Goal: Information Seeking & Learning: Learn about a topic

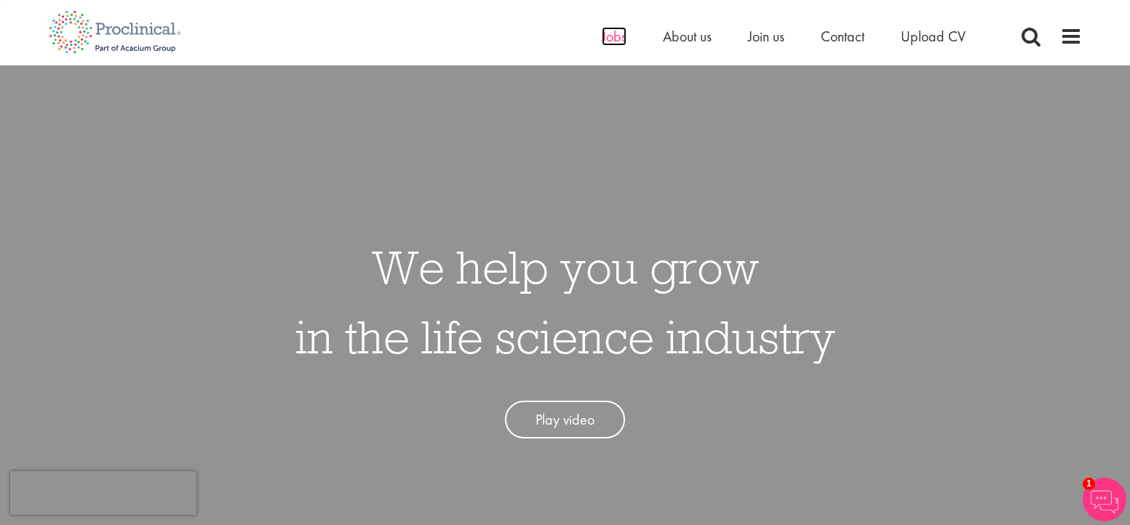
click at [621, 41] on span "Jobs" at bounding box center [614, 36] width 25 height 19
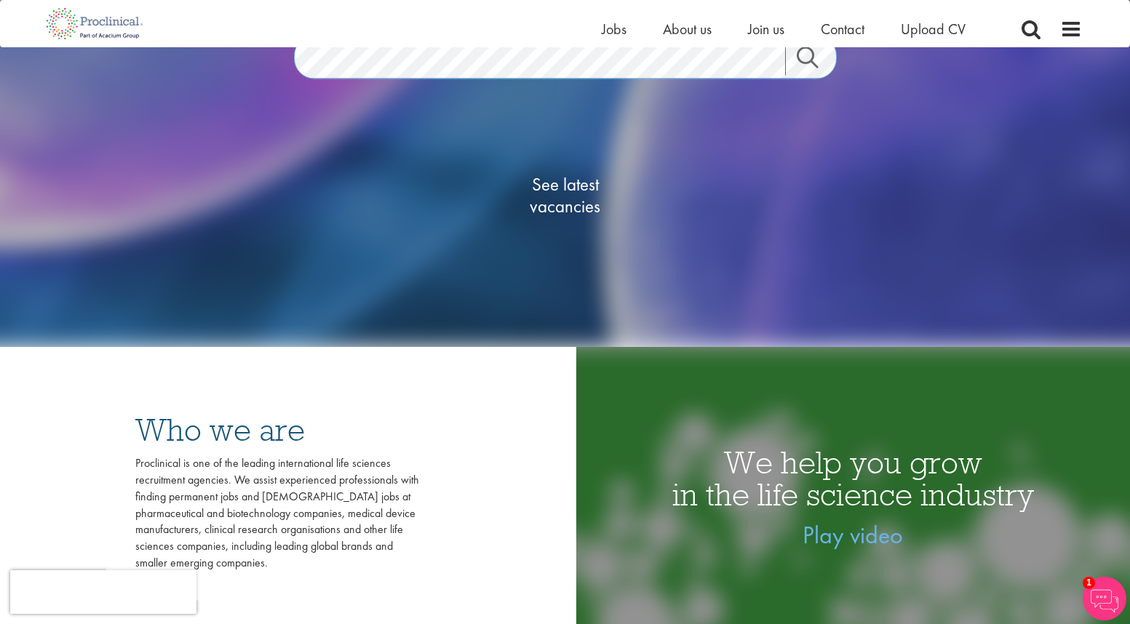
scroll to position [218, 0]
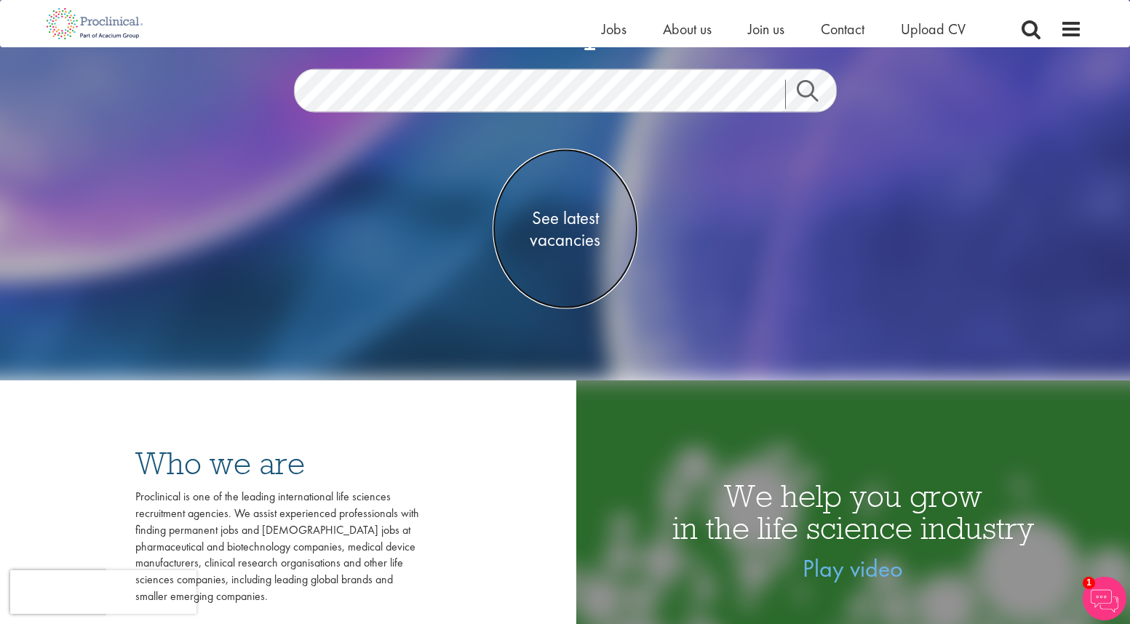
click at [573, 223] on span "See latest vacancies" at bounding box center [566, 229] width 146 height 44
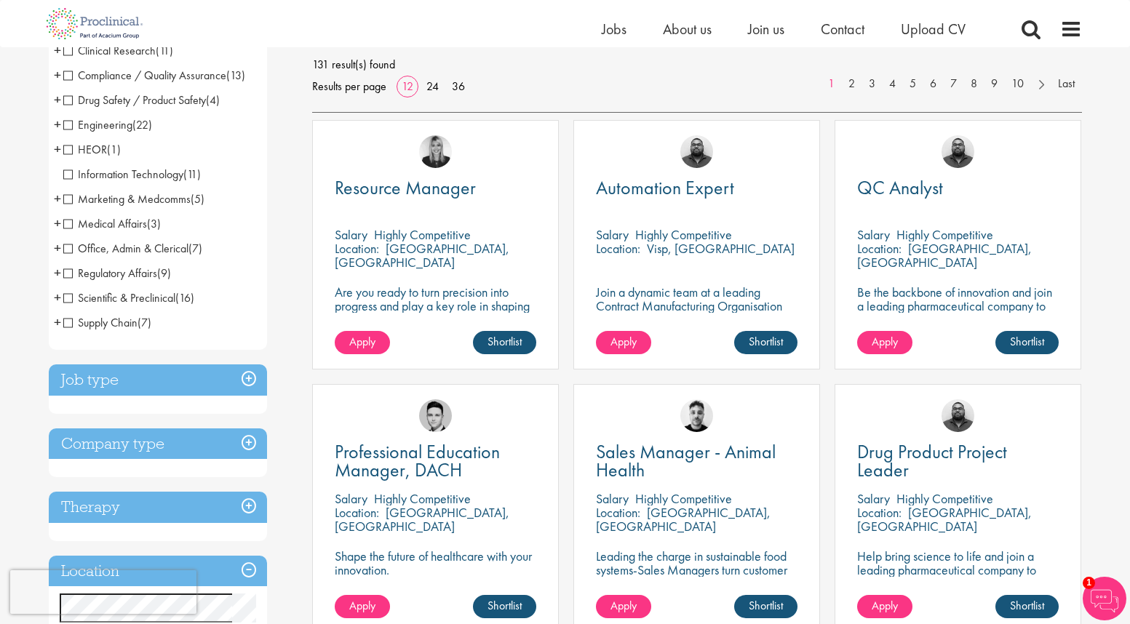
scroll to position [218, 0]
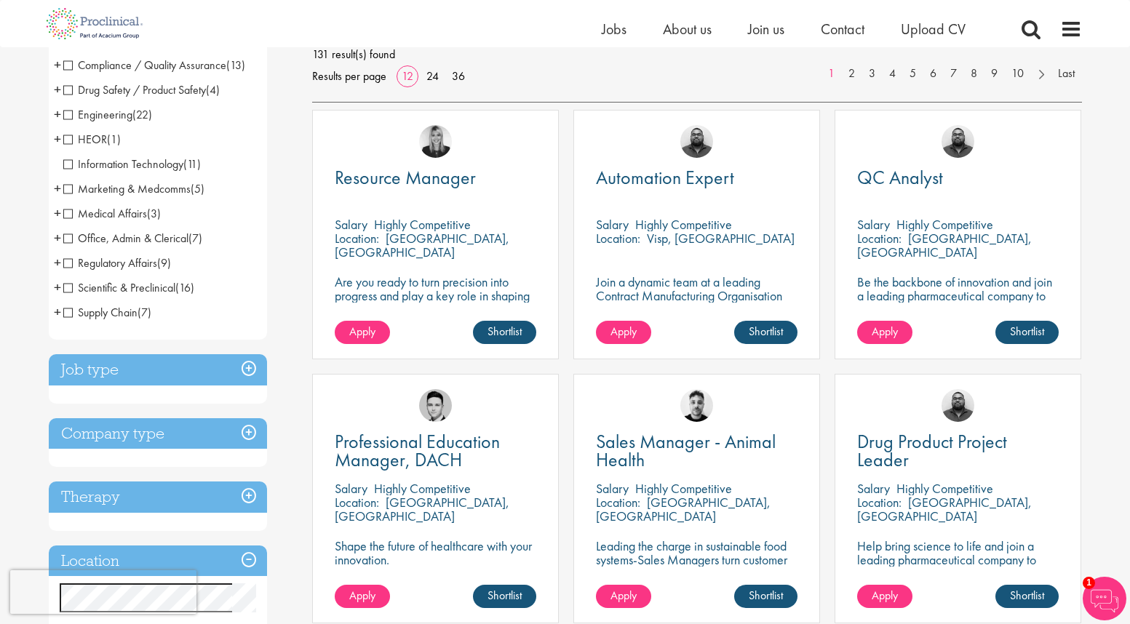
click at [247, 365] on h3 "Job type" at bounding box center [158, 369] width 218 height 31
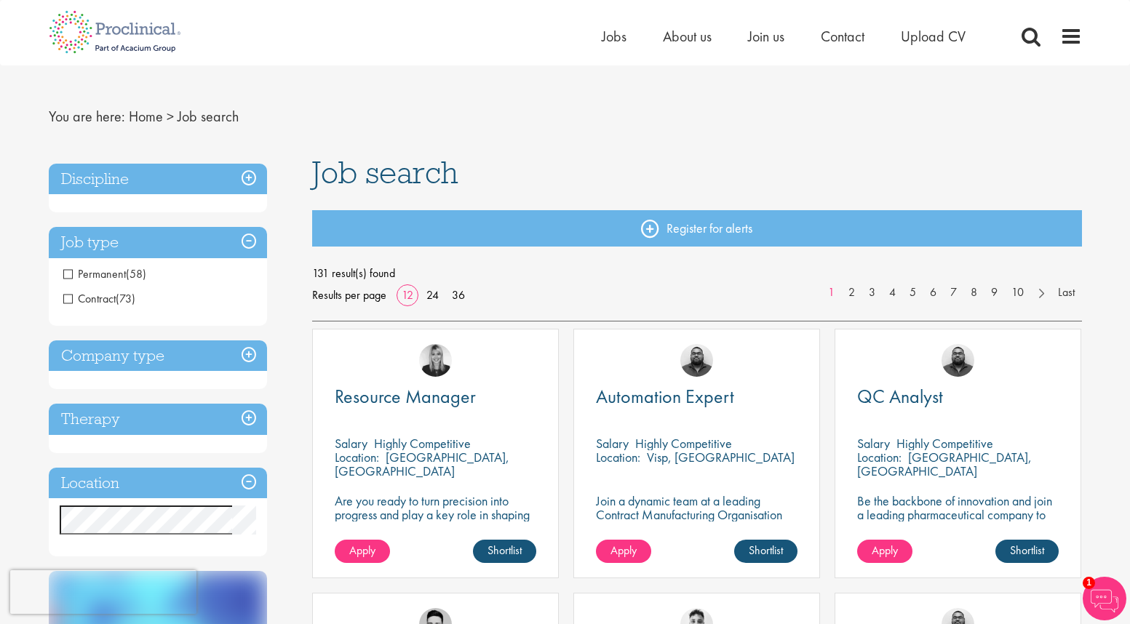
scroll to position [73, 0]
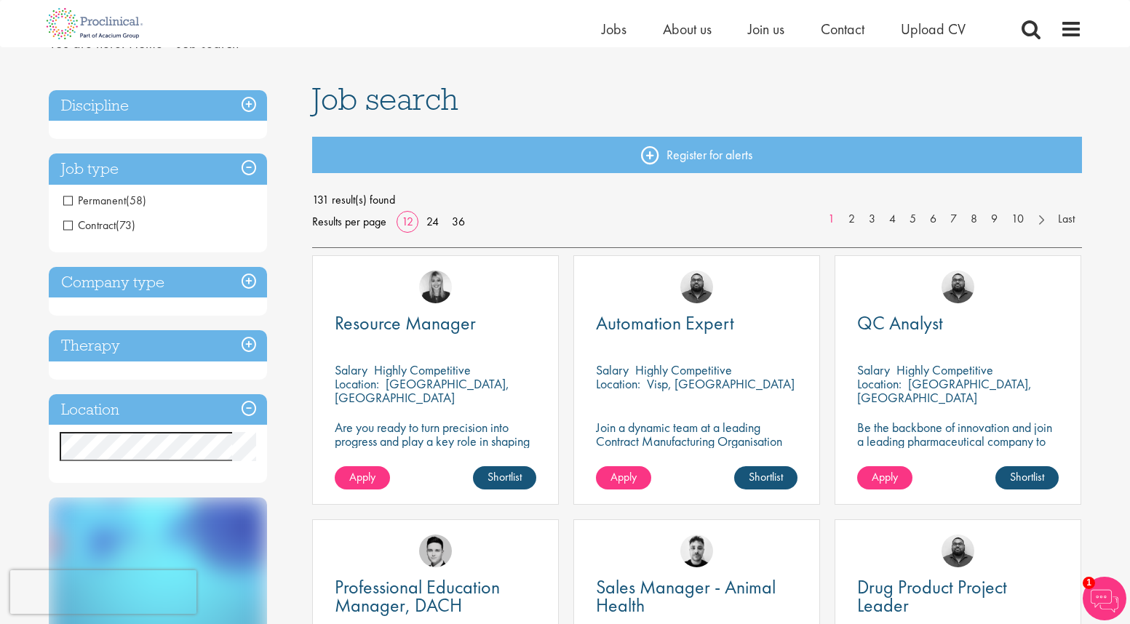
click at [247, 106] on h3 "Discipline" at bounding box center [158, 105] width 218 height 31
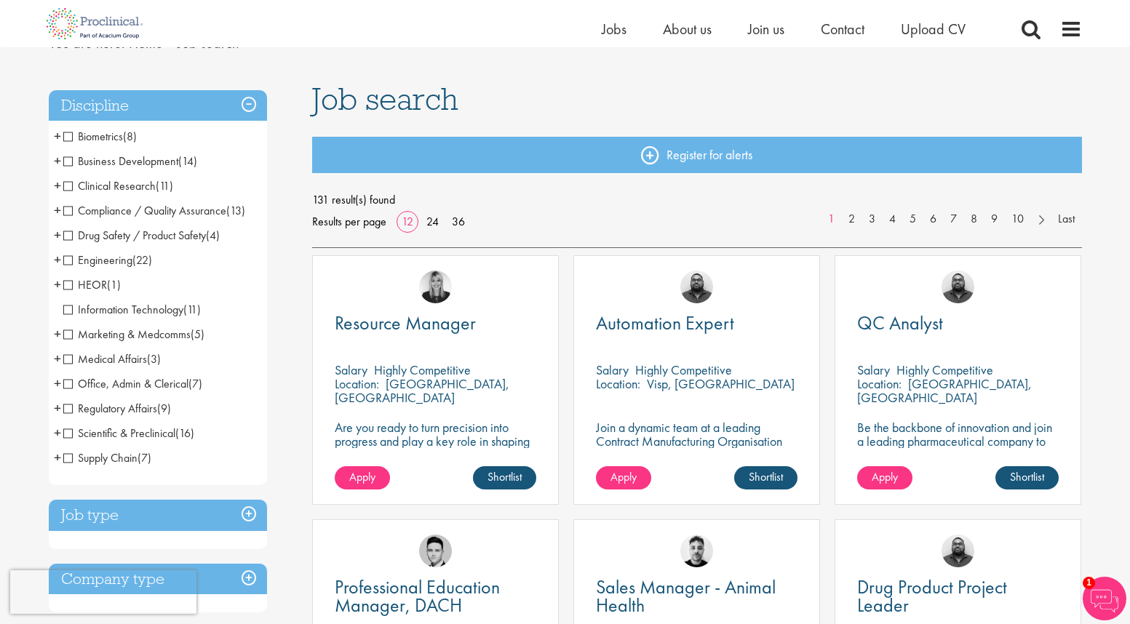
click at [66, 335] on span "Marketing & Medcomms" at bounding box center [126, 334] width 127 height 15
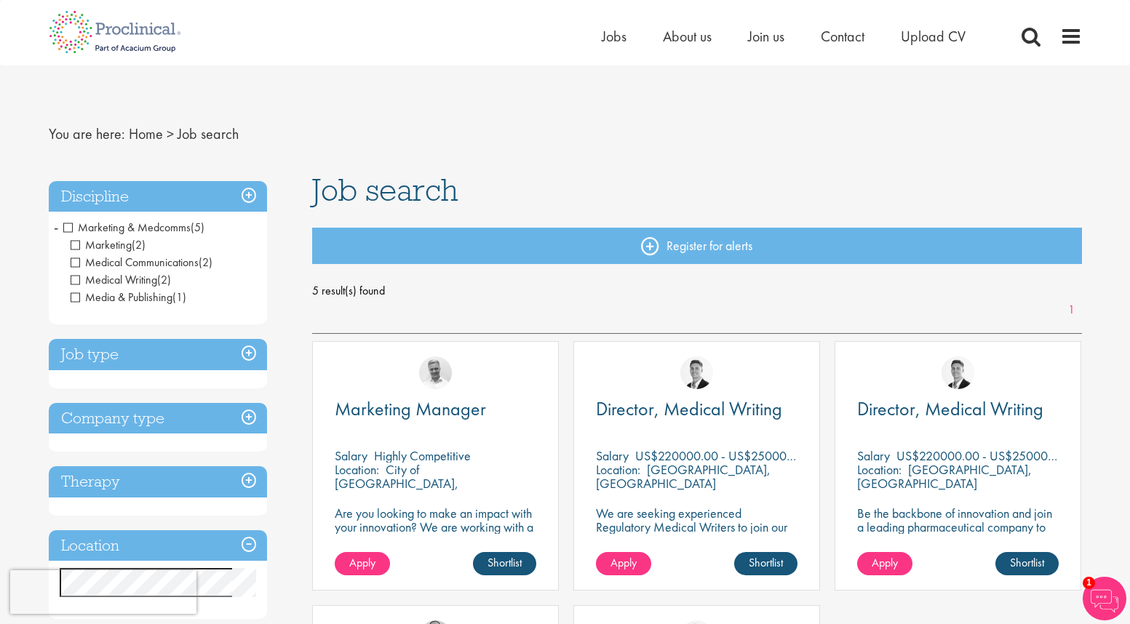
click at [65, 230] on span "Marketing & Medcomms" at bounding box center [126, 227] width 127 height 15
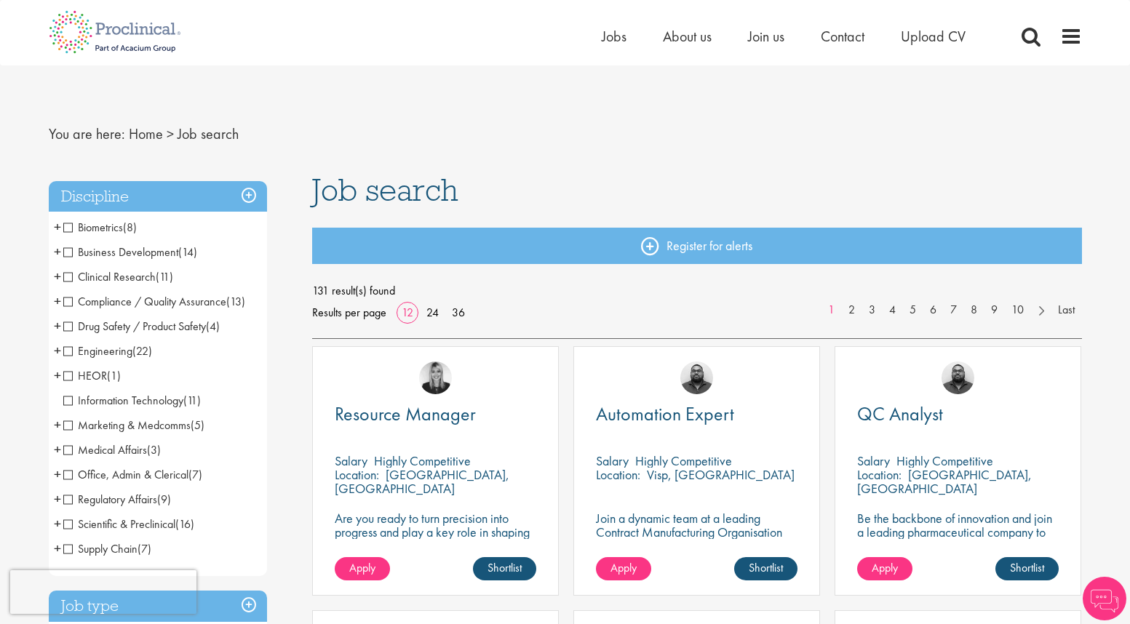
click at [66, 251] on span "Business Development" at bounding box center [120, 252] width 115 height 15
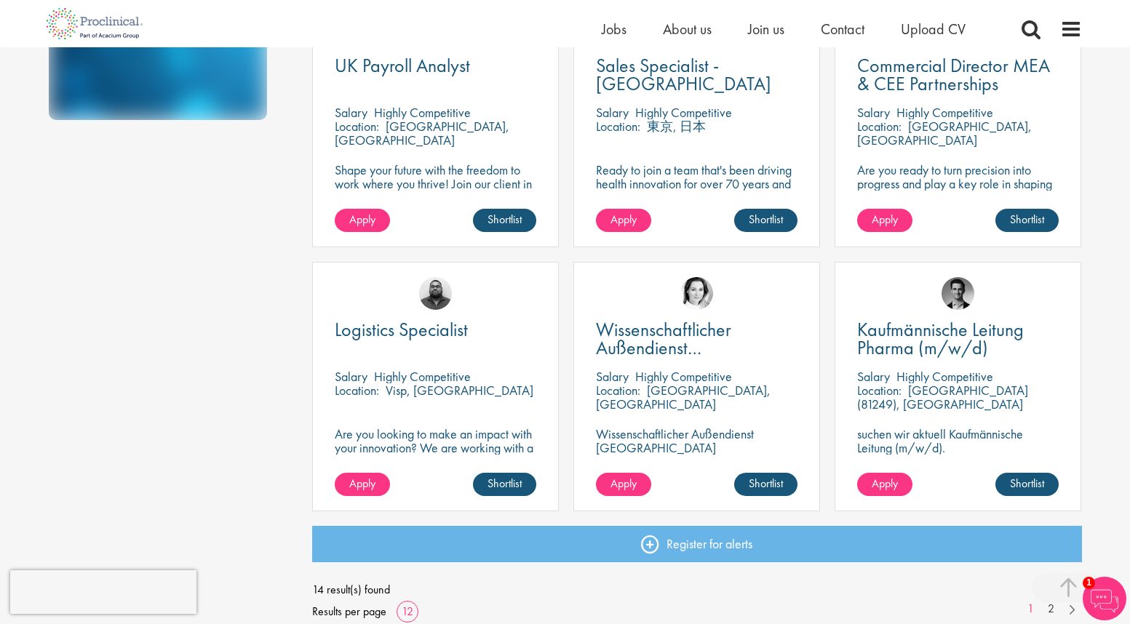
scroll to position [946, 0]
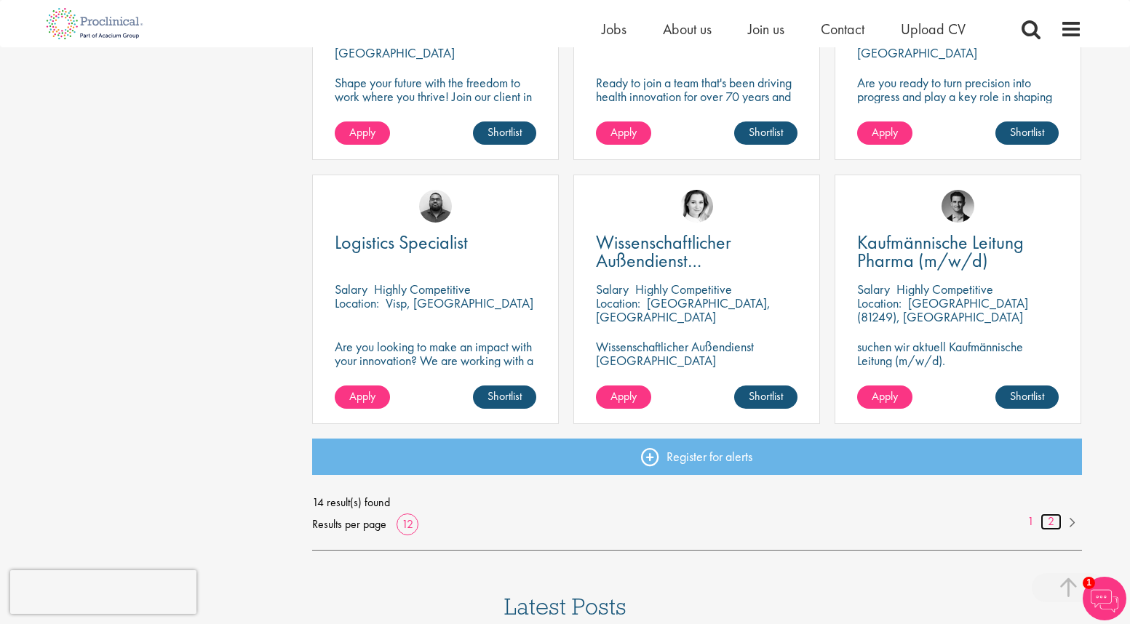
click at [1051, 526] on link "2" at bounding box center [1051, 522] width 21 height 17
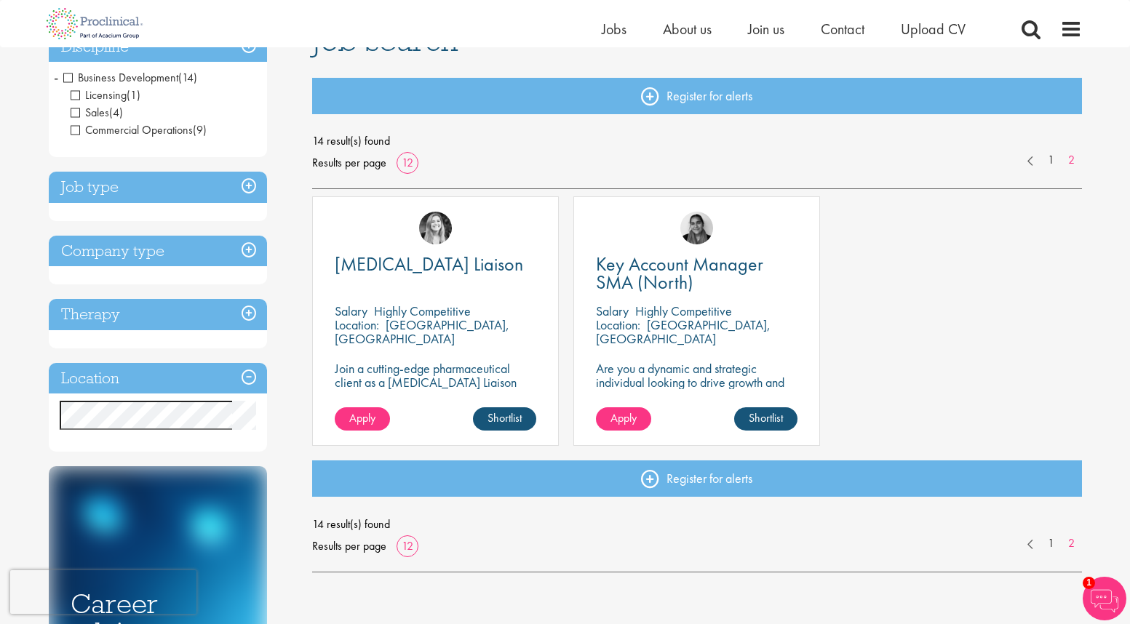
scroll to position [146, 0]
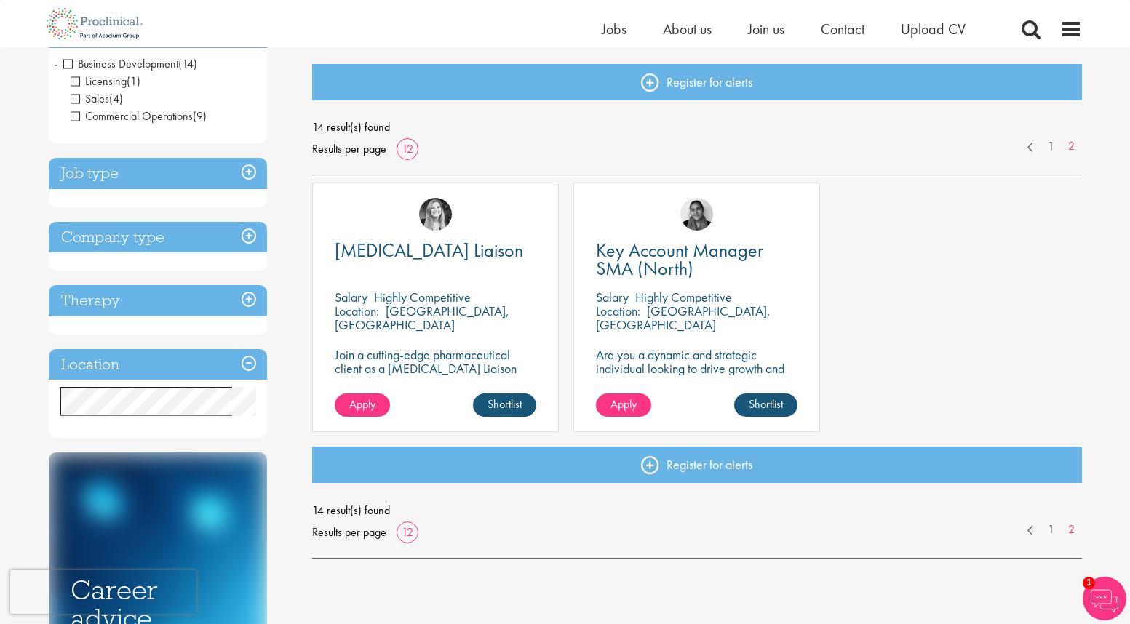
click at [650, 280] on div "Key Account Manager SMA (North) Salary Highly Competitive Location: Berlin, Ger…" at bounding box center [696, 308] width 247 height 250
click at [652, 269] on span "Key Account Manager SMA (North)" at bounding box center [679, 259] width 167 height 43
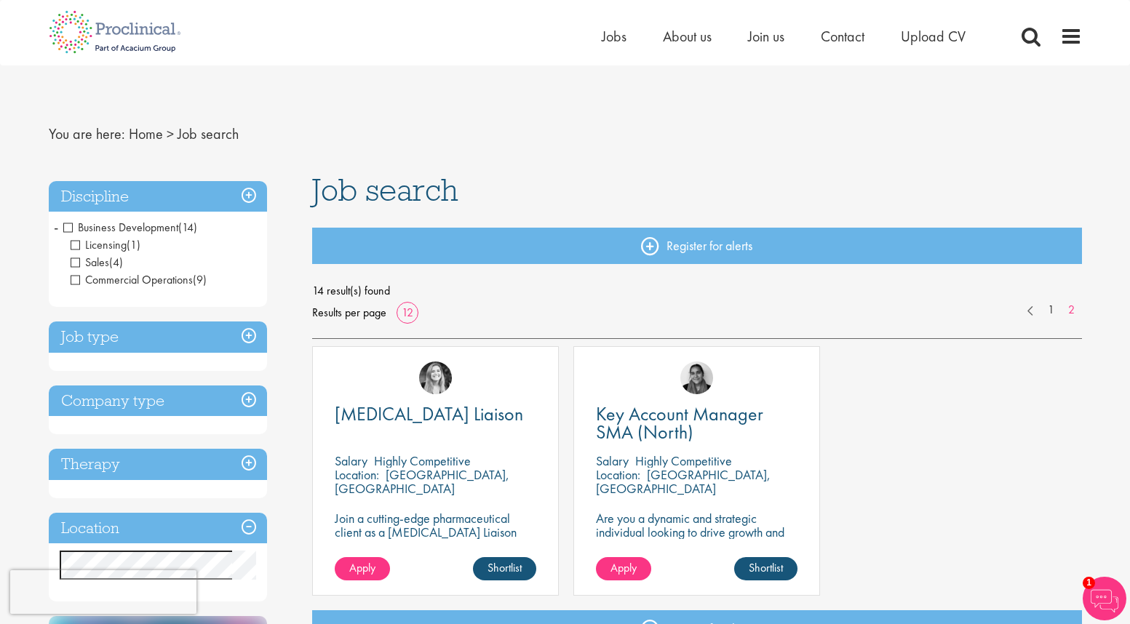
click at [73, 228] on span "Business Development" at bounding box center [120, 227] width 115 height 15
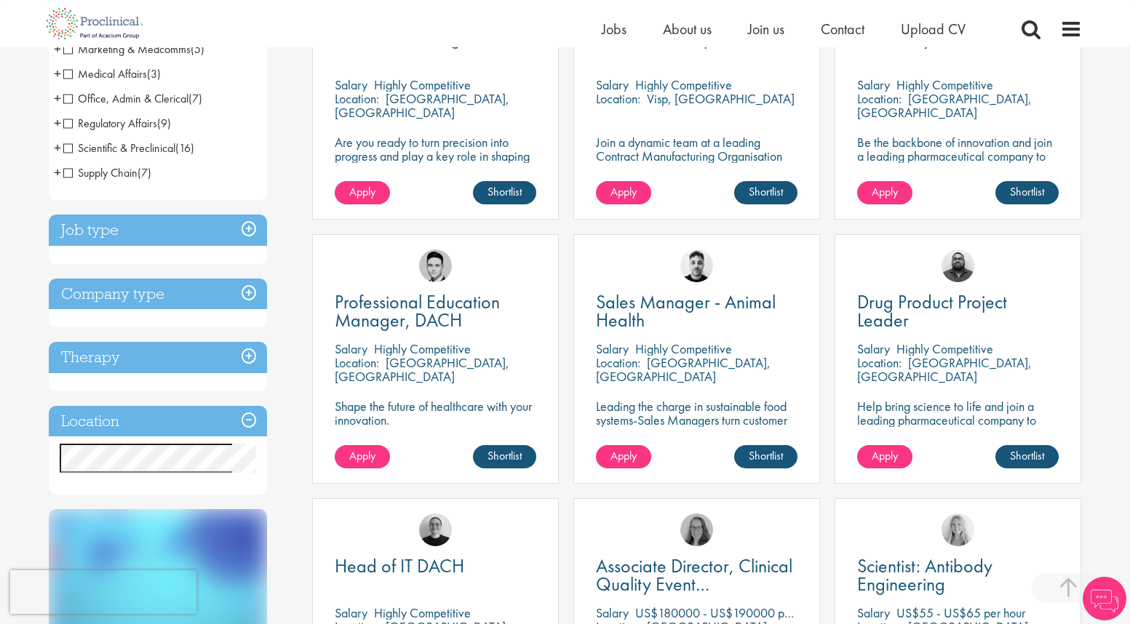
scroll to position [364, 0]
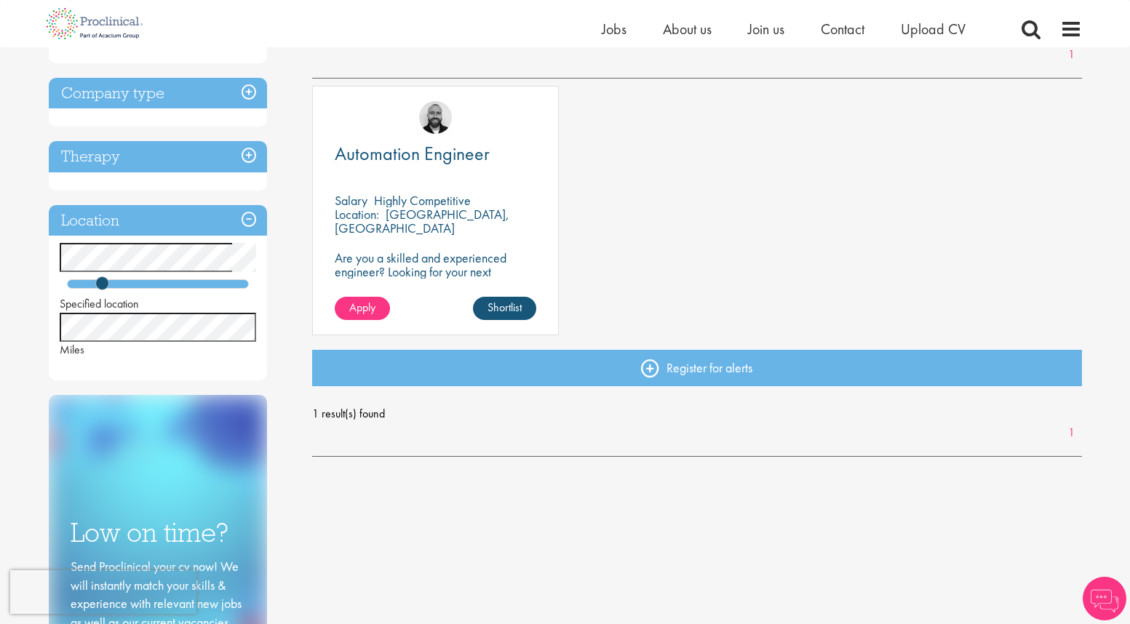
scroll to position [364, 0]
